Goal: Task Accomplishment & Management: Manage account settings

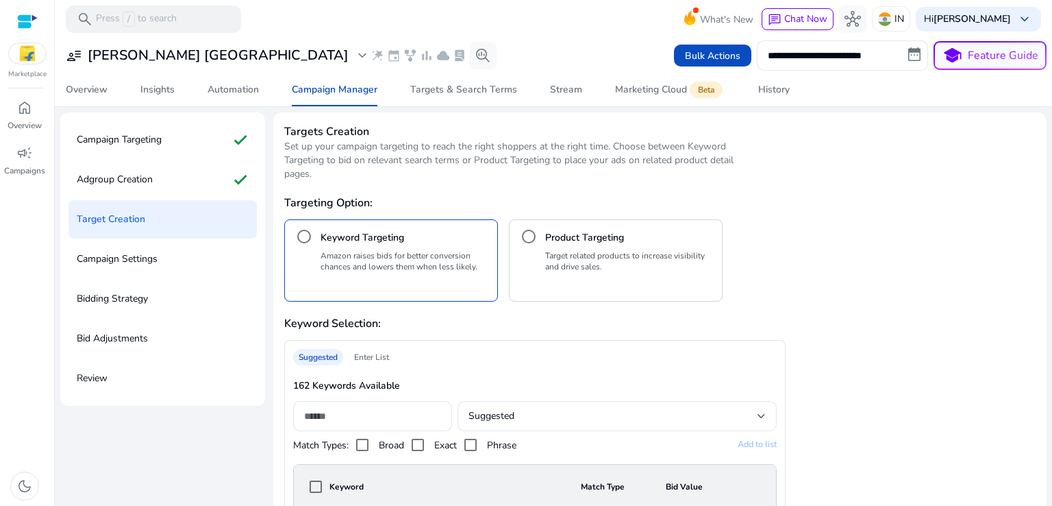
scroll to position [2389, 0]
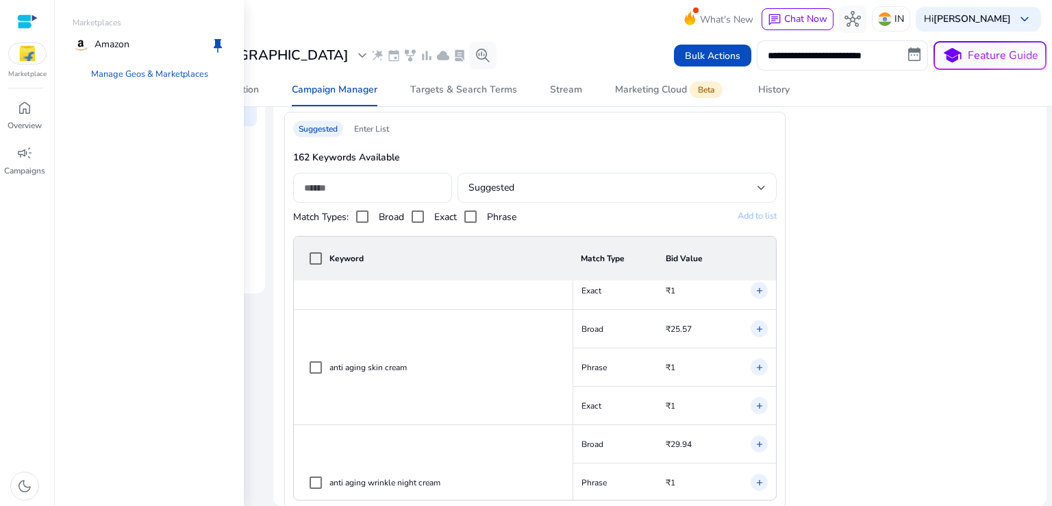
click at [23, 53] on img at bounding box center [27, 53] width 37 height 21
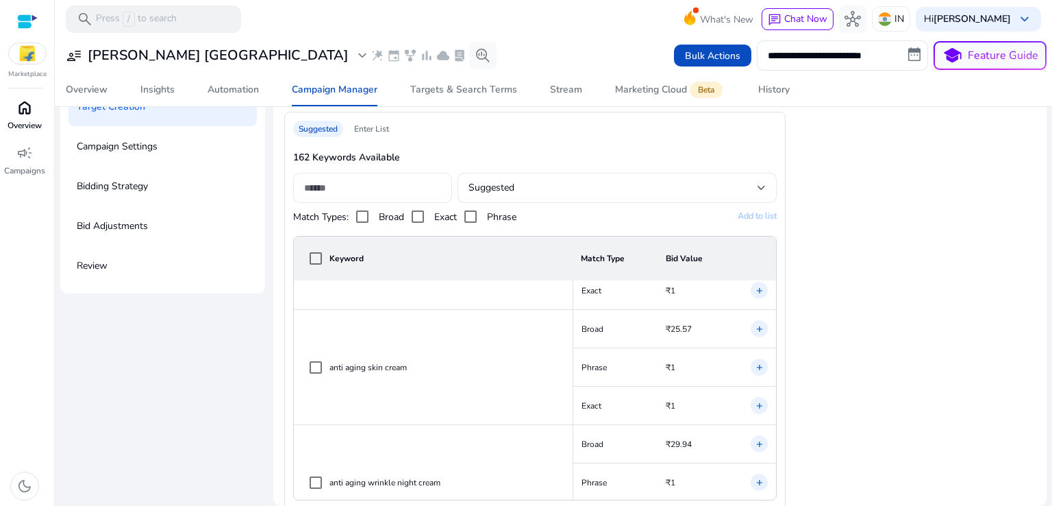
click at [33, 105] on div "home" at bounding box center [24, 108] width 38 height 22
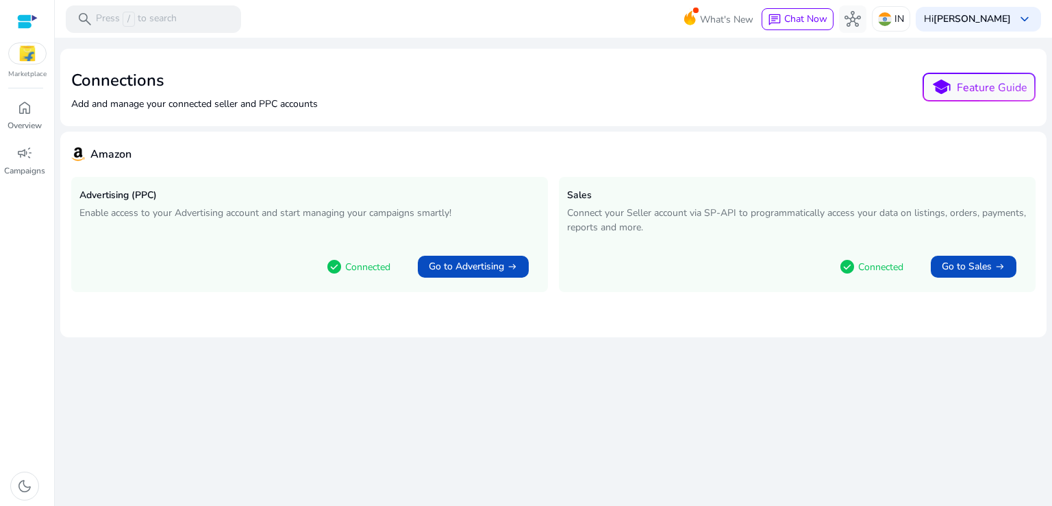
click at [16, 55] on img at bounding box center [27, 53] width 37 height 21
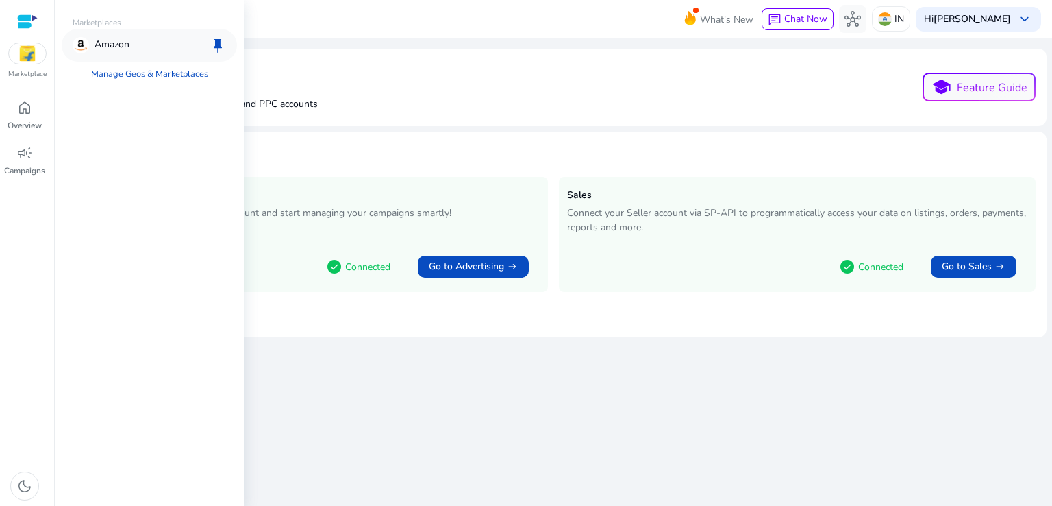
click at [121, 42] on p "Amazon" at bounding box center [112, 45] width 35 height 16
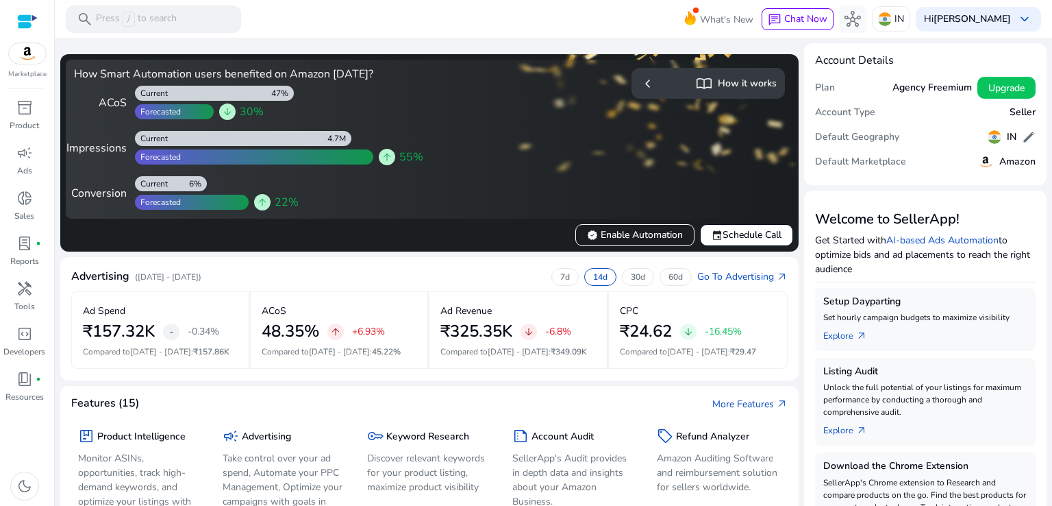
click at [25, 20] on div at bounding box center [27, 22] width 21 height 16
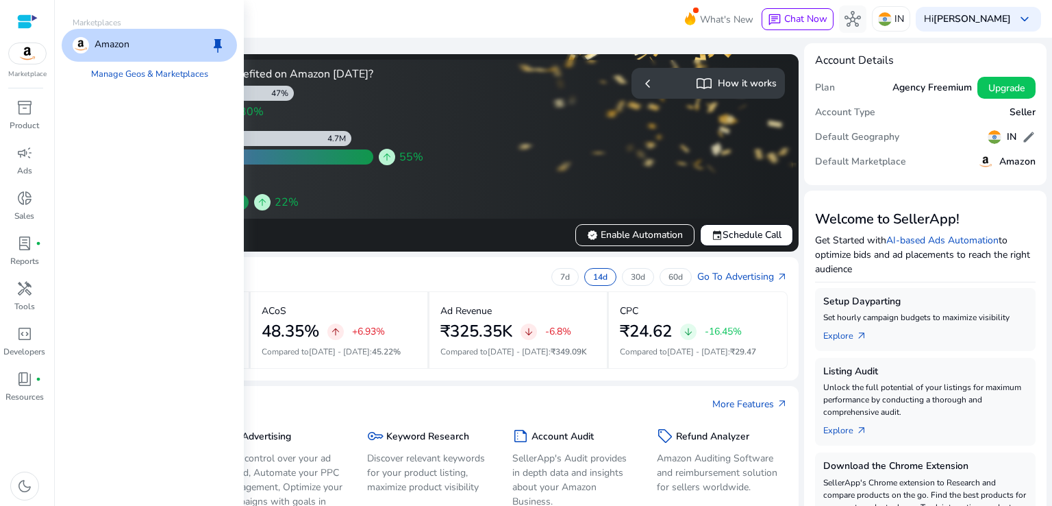
click at [35, 53] on img at bounding box center [27, 53] width 37 height 21
click at [25, 376] on span "book_4" at bounding box center [24, 379] width 16 height 16
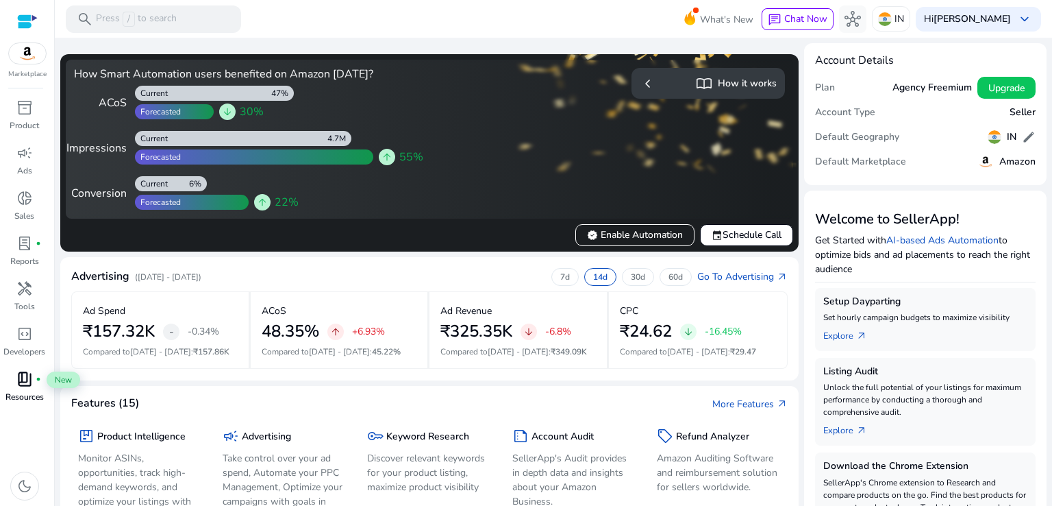
click at [25, 376] on span "book_4" at bounding box center [24, 379] width 16 height 16
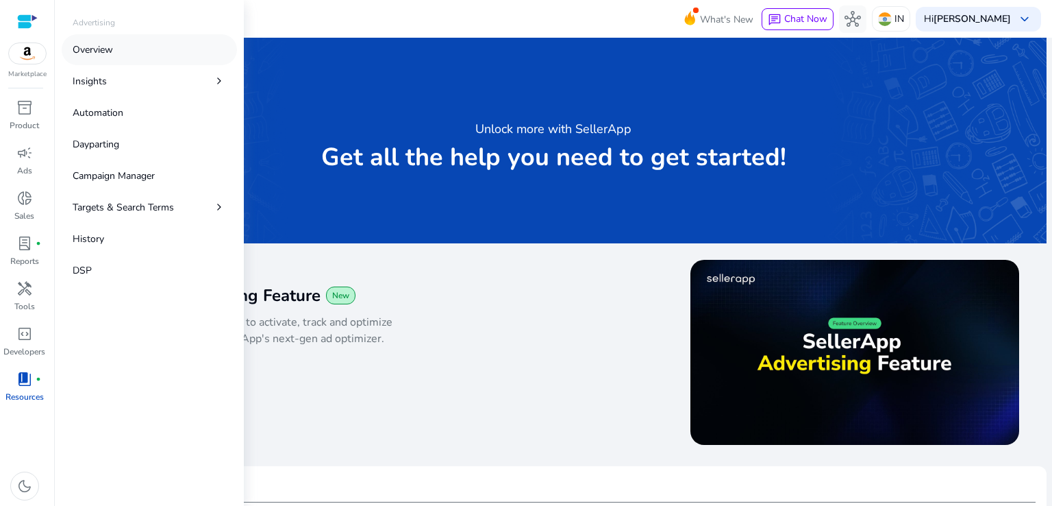
click at [112, 43] on p "Overview" at bounding box center [93, 49] width 40 height 14
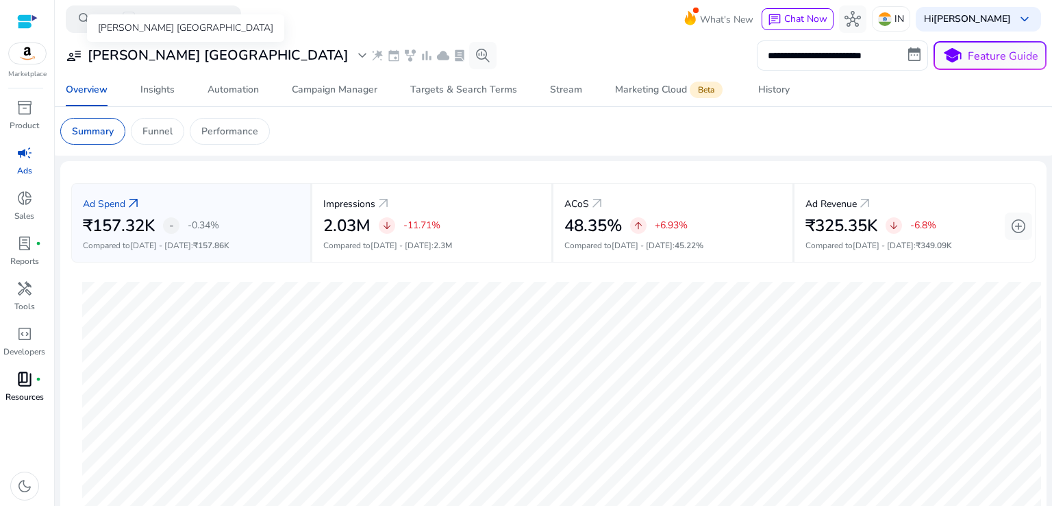
click at [354, 54] on span "expand_more" at bounding box center [362, 55] width 16 height 16
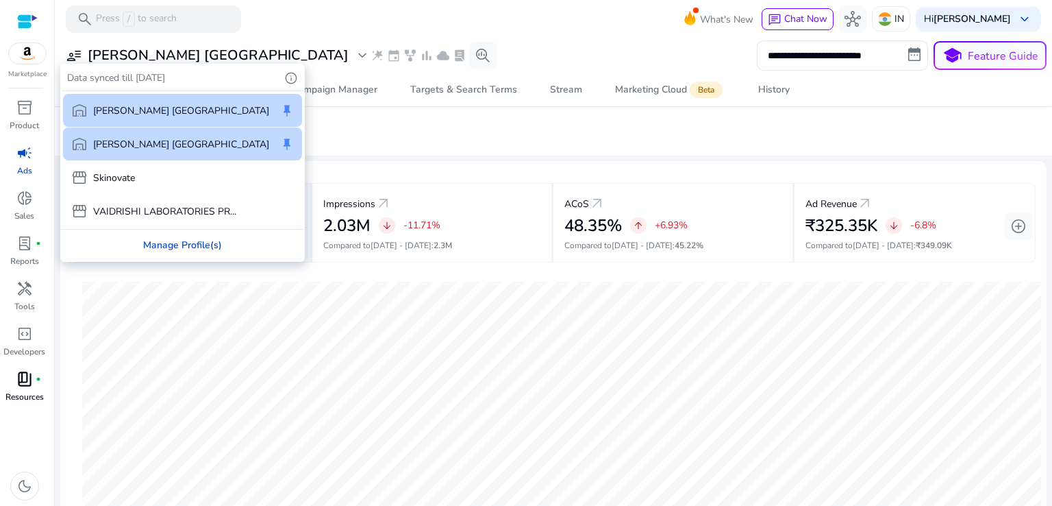
click at [143, 238] on div "Manage Profile(s)" at bounding box center [183, 245] width 242 height 31
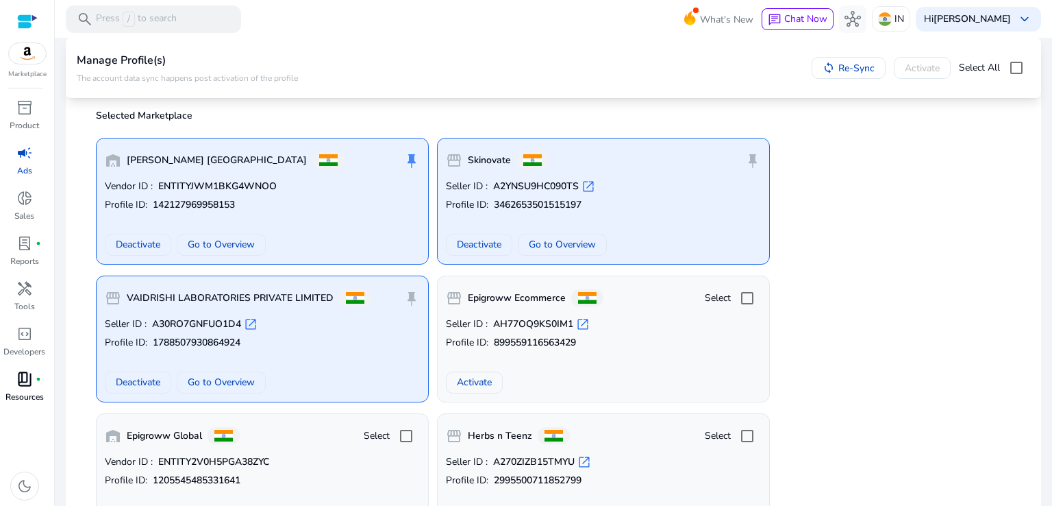
scroll to position [110, 0]
